Goal: Information Seeking & Learning: Find contact information

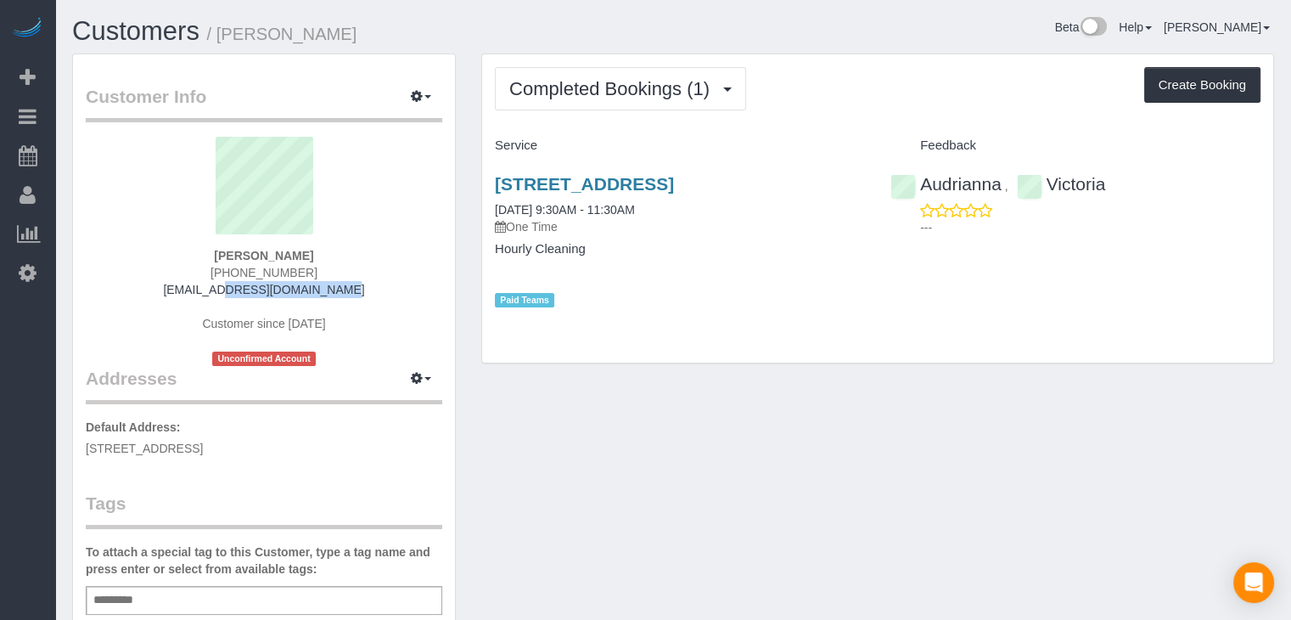
drag, startPoint x: 335, startPoint y: 283, endPoint x: 192, endPoint y: 283, distance: 143.4
click at [192, 283] on div "Dean Grewell (515) 707-3081 ldm795@outlook.com Customer since 2025 Unconfirmed …" at bounding box center [264, 251] width 356 height 229
copy link "ldm795@outlook.com"
click at [331, 288] on div "Dean Grewell (515) 707-3081 ldm795@outlook.com Customer since 2025 Unconfirmed …" at bounding box center [264, 251] width 356 height 229
drag, startPoint x: 315, startPoint y: 266, endPoint x: 222, endPoint y: 263, distance: 92.6
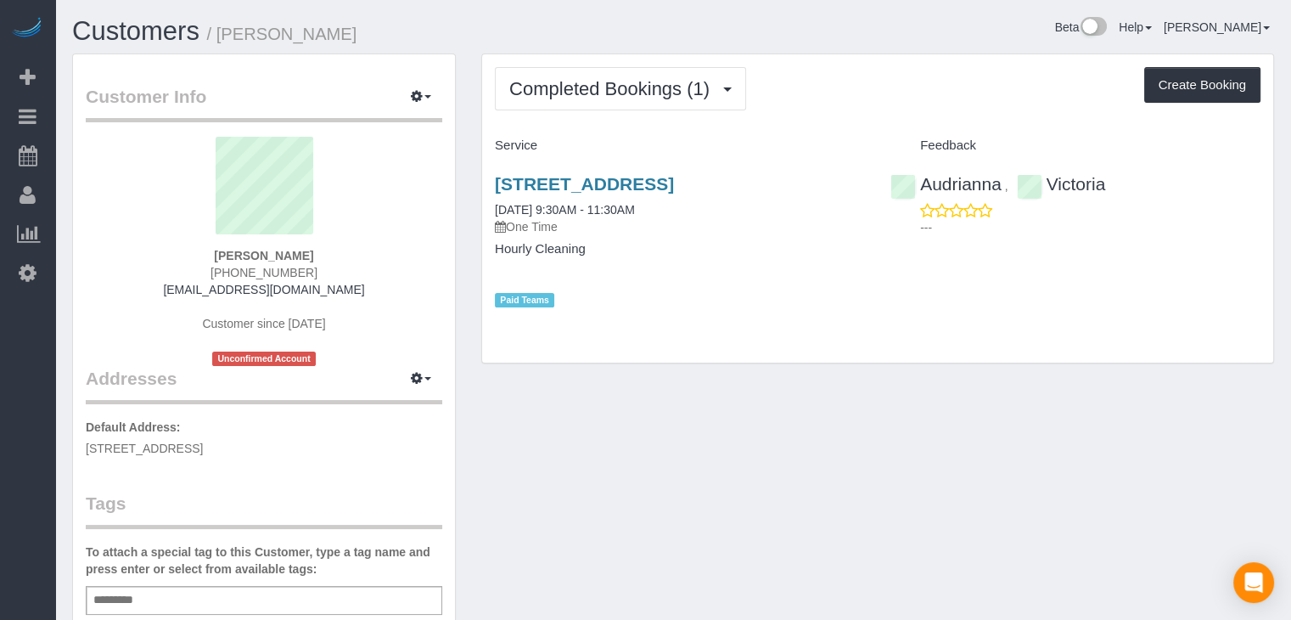
click at [222, 263] on div "Dean Grewell (515) 707-3081 ldm795@outlook.com Customer since 2025 Unconfirmed …" at bounding box center [264, 251] width 356 height 229
copy span "(515) 707-3081"
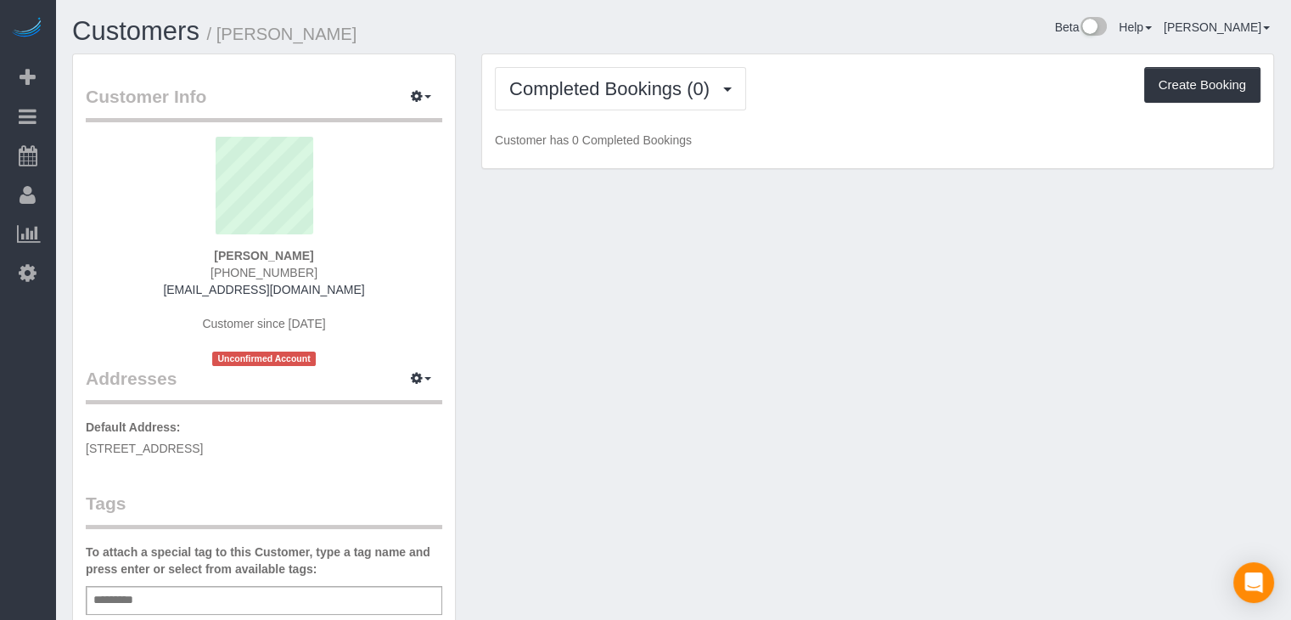
drag, startPoint x: 320, startPoint y: 255, endPoint x: 215, endPoint y: 258, distance: 105.3
click at [215, 258] on div "Stacy Veldhuizen (641) 780-4620 stacydereus@yahoo.com Customer since 2025 Uncon…" at bounding box center [264, 251] width 356 height 229
copy strong "Stacy Veldhuizen"
drag, startPoint x: 331, startPoint y: 283, endPoint x: 189, endPoint y: 293, distance: 142.0
click at [189, 293] on div "Stacy Veldhuizen (641) 780-4620 stacydereus@yahoo.com Customer since 2025 Uncon…" at bounding box center [264, 251] width 356 height 229
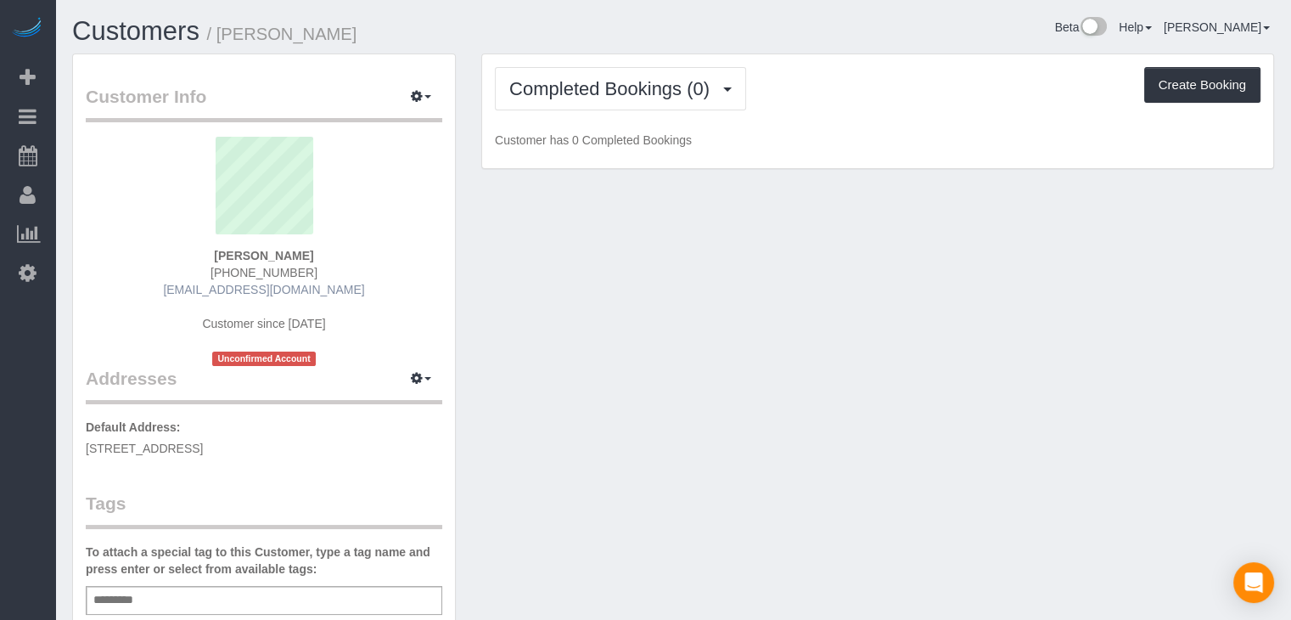
copy link "stacydereus@yahoo.com"
click at [316, 257] on div "Stacy Veldhuizen (641) 780-4620 stacydereus@yahoo.com Customer since 2025 Uncon…" at bounding box center [264, 251] width 356 height 229
drag, startPoint x: 326, startPoint y: 248, endPoint x: 210, endPoint y: 256, distance: 115.7
click at [210, 256] on div "Stacy Veldhuizen (641) 780-4620 stacydereus@yahoo.com Customer since 2025 Uncon…" at bounding box center [264, 251] width 356 height 229
copy strong "Stacy Veldhuizen"
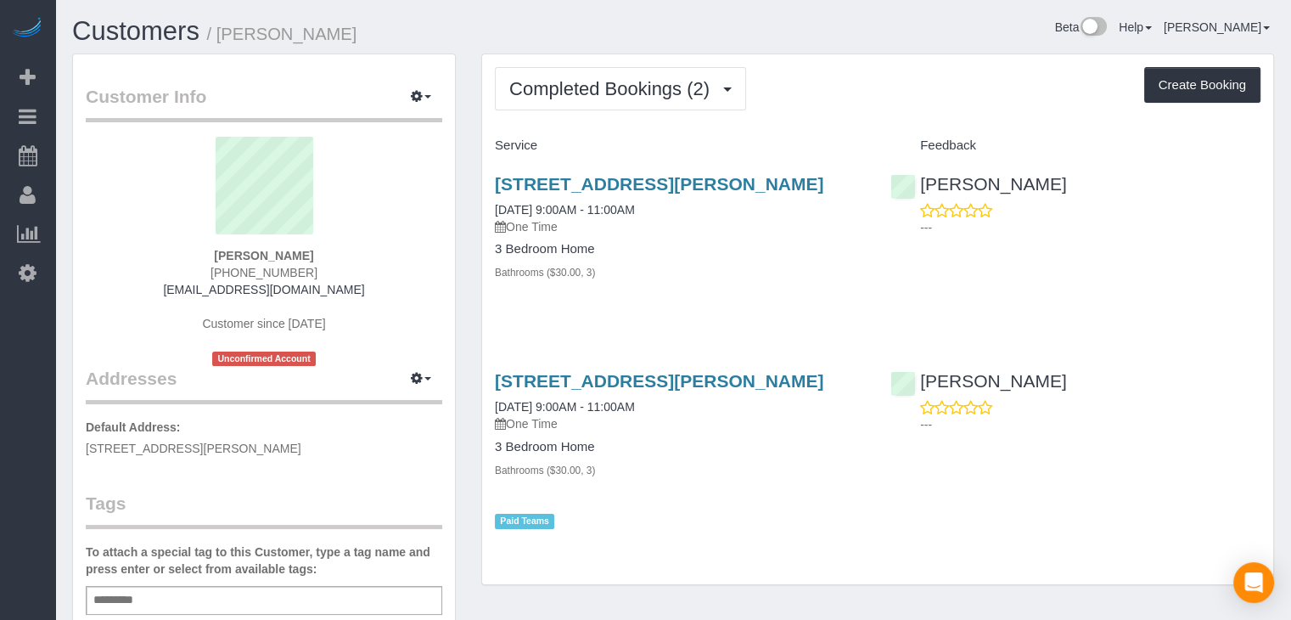
drag, startPoint x: 313, startPoint y: 270, endPoint x: 185, endPoint y: 266, distance: 128.2
click at [185, 266] on div "[PERSON_NAME] [PHONE_NUMBER] [EMAIL_ADDRESS][DOMAIN_NAME] Customer since [DATE]…" at bounding box center [264, 251] width 356 height 229
copy span "[PHONE_NUMBER]"
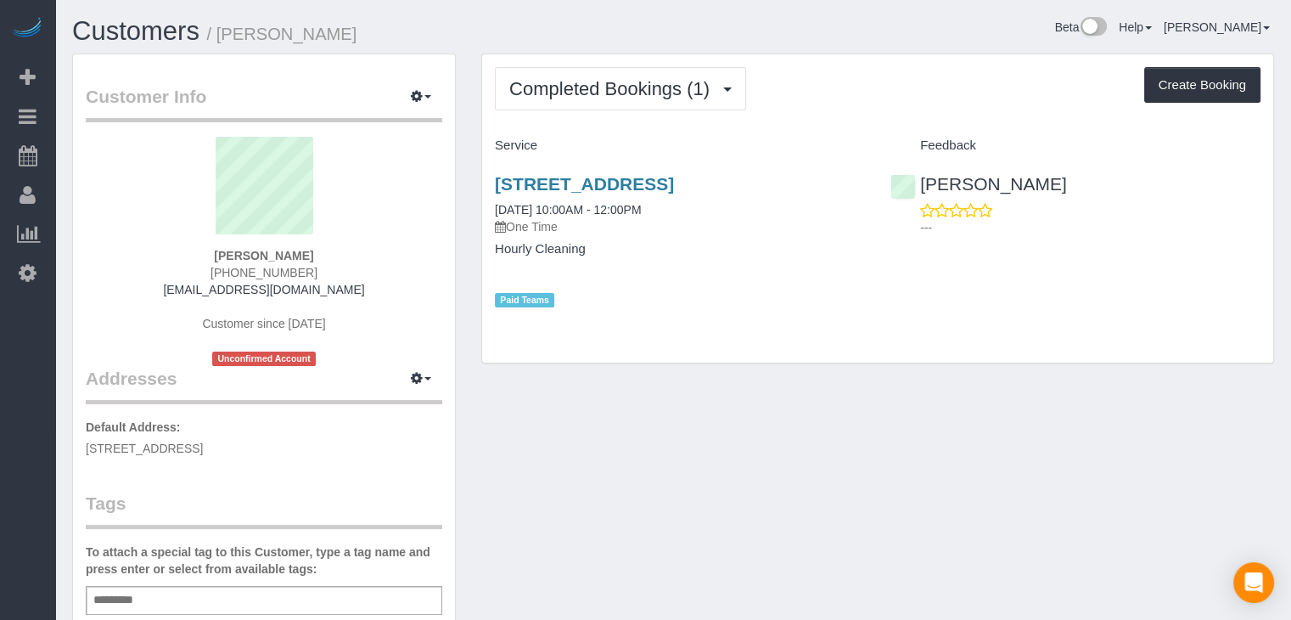
drag, startPoint x: 345, startPoint y: 285, endPoint x: 160, endPoint y: 284, distance: 185.9
click at [160, 284] on div "Patience Dykstra (480) 387-2016 patiencedykstra@gmail.com Customer since 2025 U…" at bounding box center [264, 251] width 356 height 229
copy link "patiencedykstra@gmail.com"
click at [320, 283] on link "patiencedykstra@gmail.com" at bounding box center [263, 290] width 201 height 14
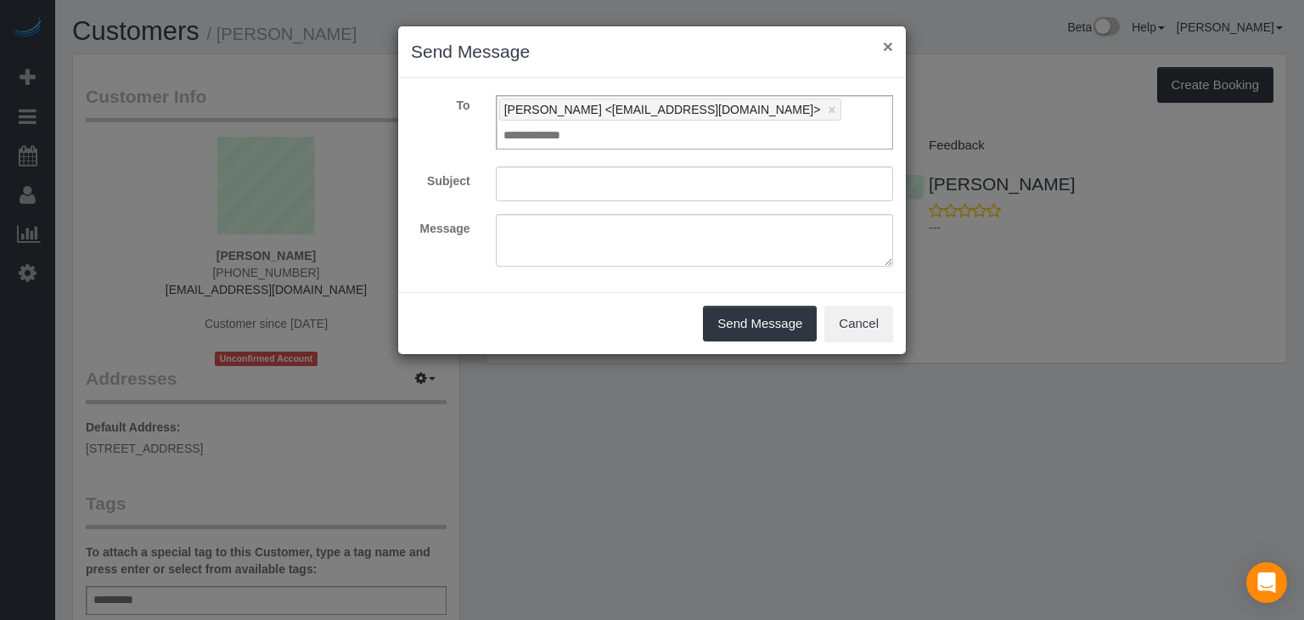
click at [886, 43] on button "×" at bounding box center [888, 46] width 10 height 18
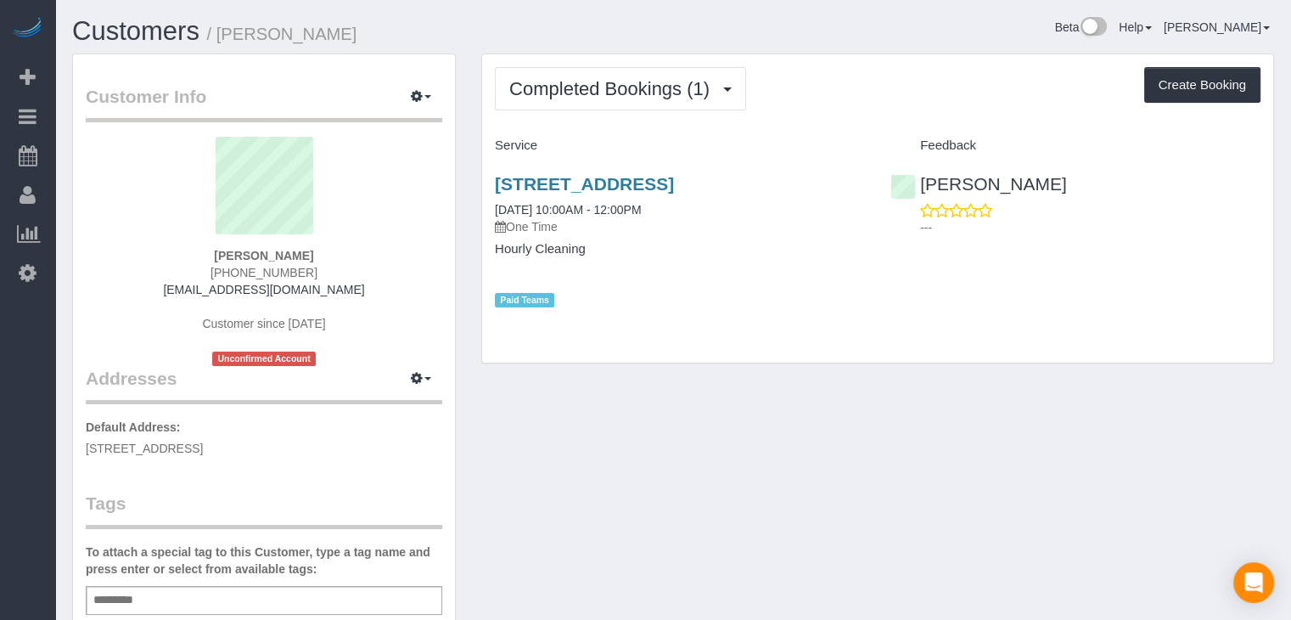
click at [326, 270] on div "Patience Dykstra (480) 387-2016 patiencedykstra@gmail.com Customer since 2025 U…" at bounding box center [264, 251] width 356 height 229
drag, startPoint x: 289, startPoint y: 273, endPoint x: 210, endPoint y: 275, distance: 78.1
click at [210, 275] on div "Patience Dykstra (480) 387-2016 patiencedykstra@gmail.com Customer since 2025 U…" at bounding box center [264, 251] width 356 height 229
copy span "(480) 387-2016"
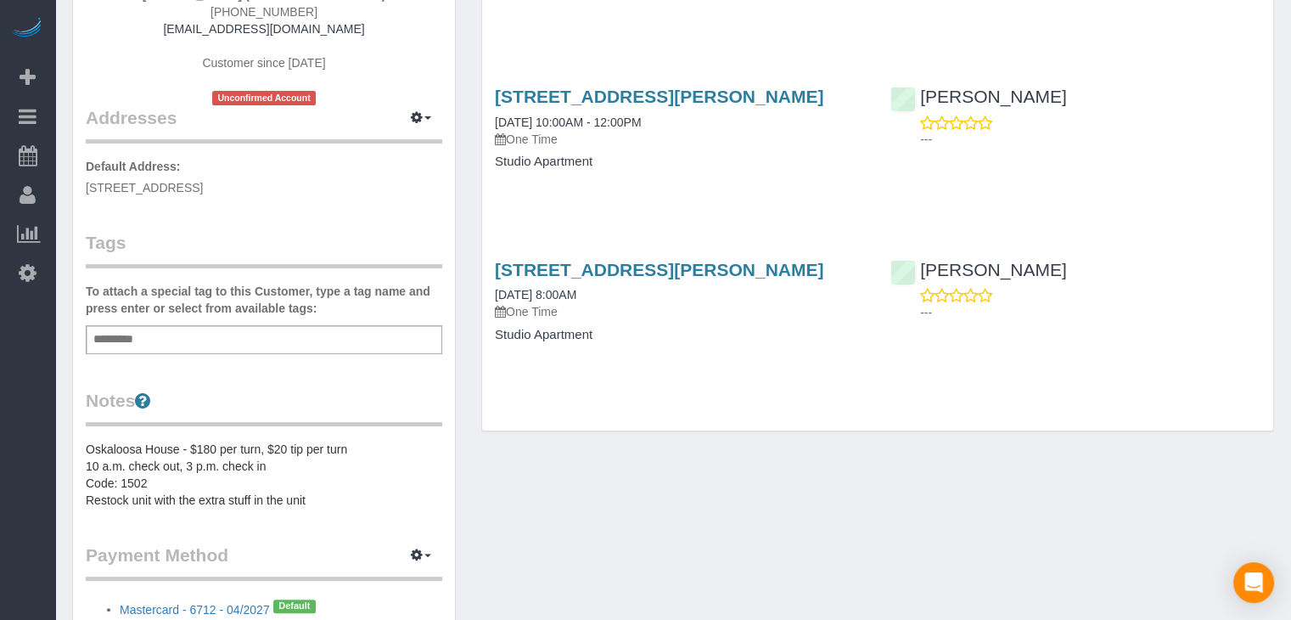
scroll to position [398, 0]
